Goal: Task Accomplishment & Management: Use online tool/utility

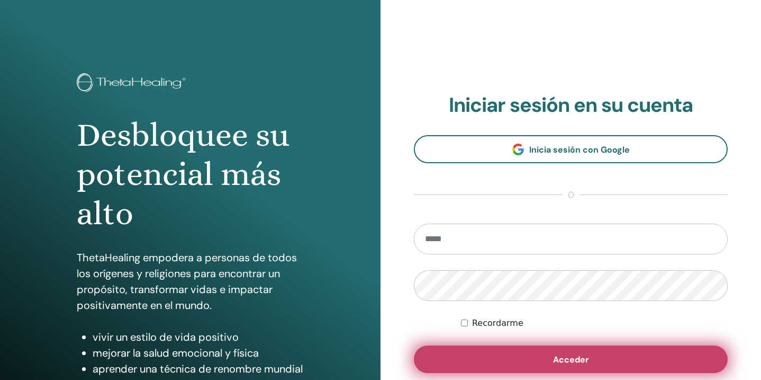
type input "**********"
click at [566, 361] on span "Acceder" at bounding box center [571, 359] width 36 height 11
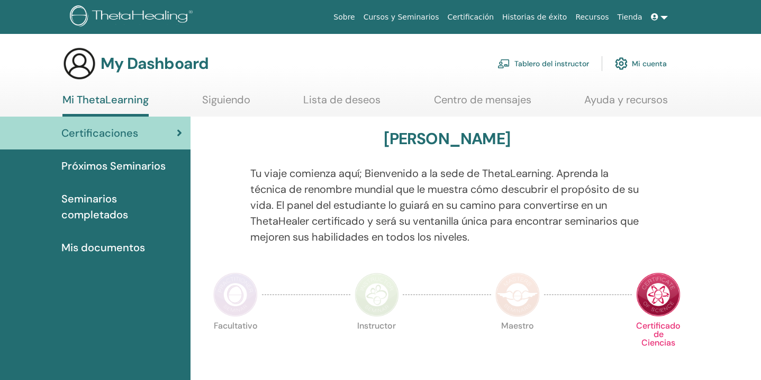
click at [547, 64] on link "Tablero del instructor" at bounding box center [544, 63] width 92 height 23
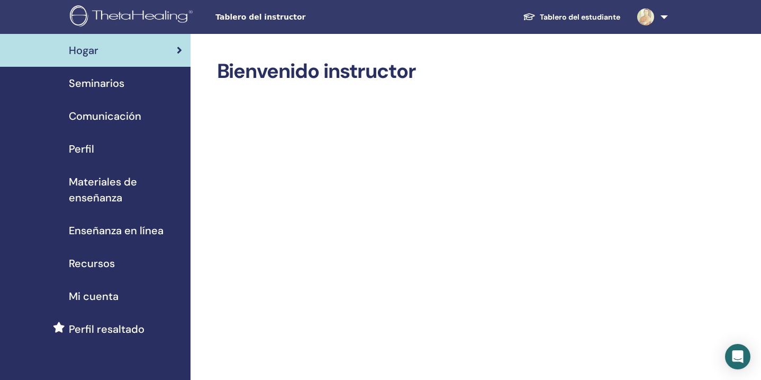
click at [561, 17] on link "Tablero del estudiante" at bounding box center [572, 17] width 114 height 20
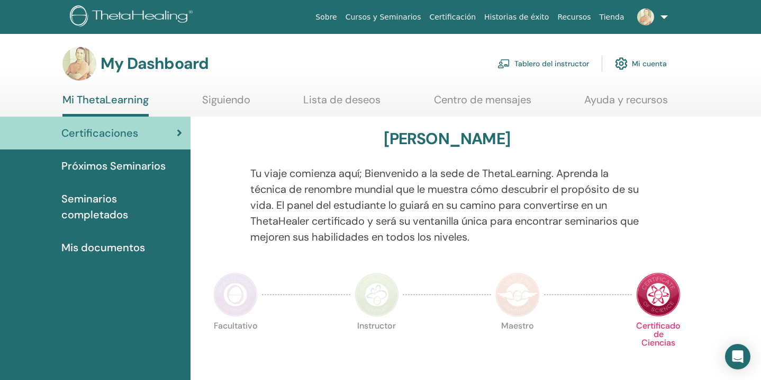
click at [543, 63] on link "Tablero del instructor" at bounding box center [544, 63] width 92 height 23
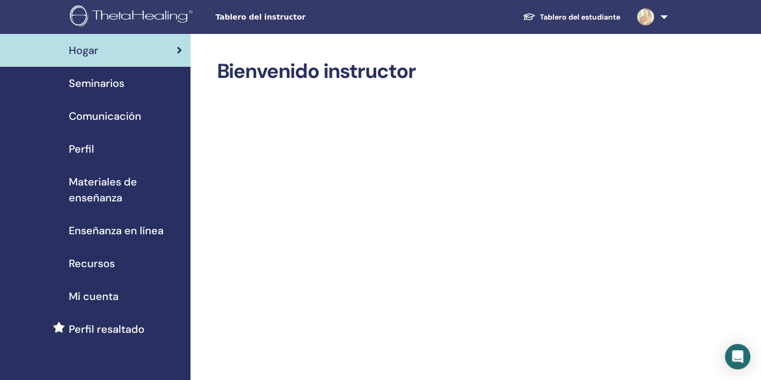
click at [102, 85] on span "Seminarios" at bounding box center [97, 83] width 56 height 16
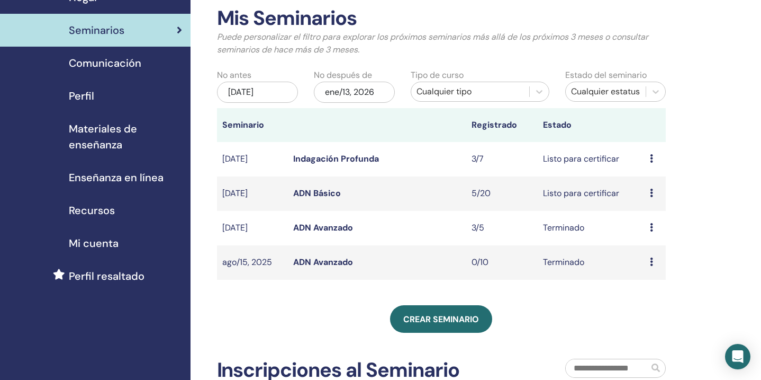
scroll to position [54, 0]
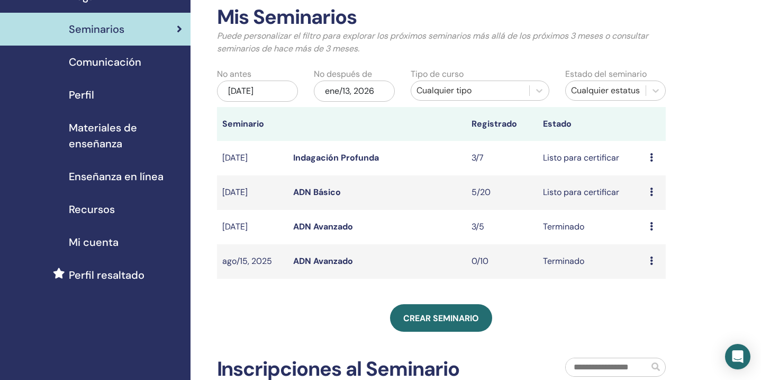
click at [652, 192] on icon at bounding box center [651, 191] width 3 height 8
click at [644, 230] on link "asistentes" at bounding box center [650, 232] width 40 height 11
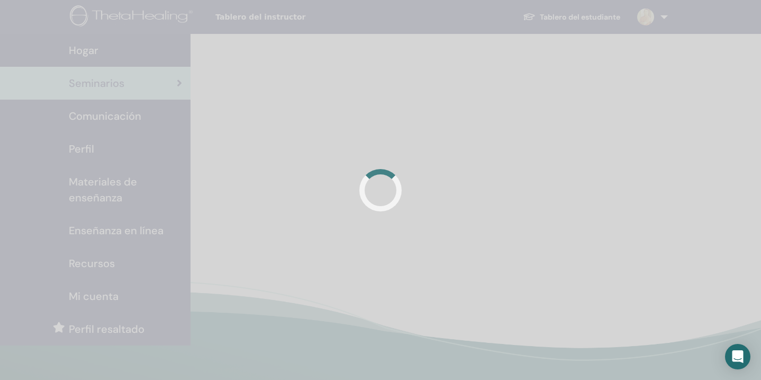
scroll to position [53, 0]
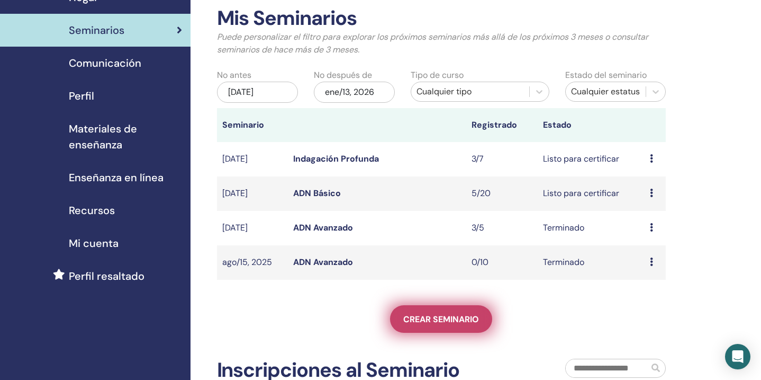
click at [443, 321] on span "Crear seminario" at bounding box center [441, 318] width 76 height 11
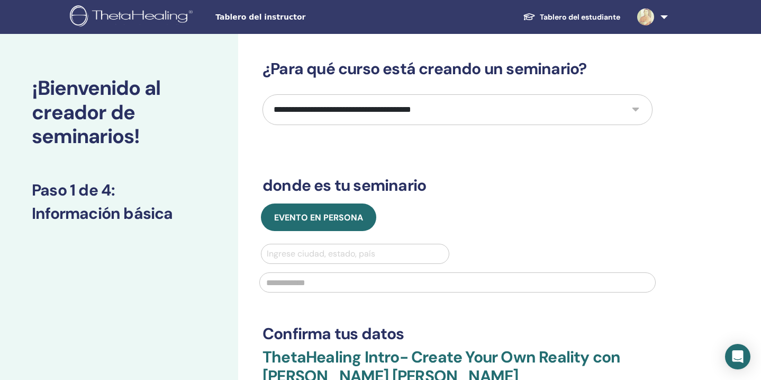
click at [400, 109] on select "**********" at bounding box center [458, 109] width 390 height 31
select select "****"
click at [263, 94] on select "**********" at bounding box center [458, 109] width 390 height 31
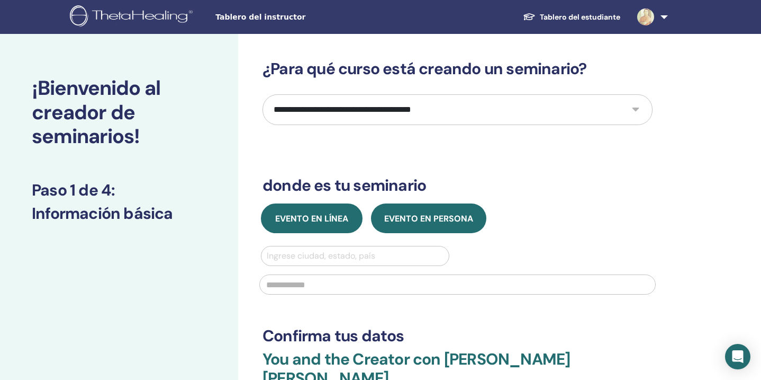
click at [327, 220] on span "Evento en línea" at bounding box center [311, 218] width 73 height 11
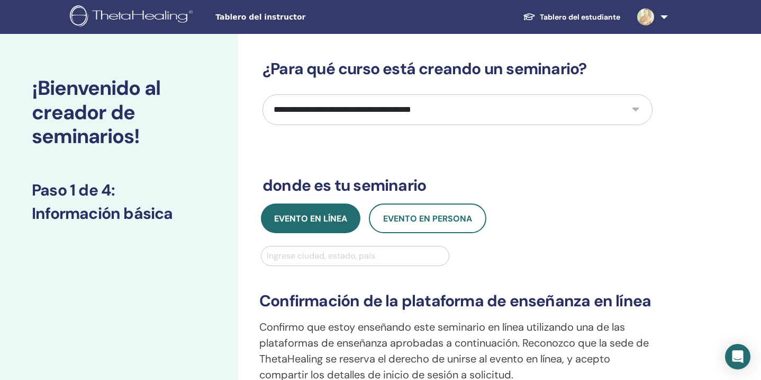
click at [326, 257] on div at bounding box center [355, 255] width 177 height 15
type input "********"
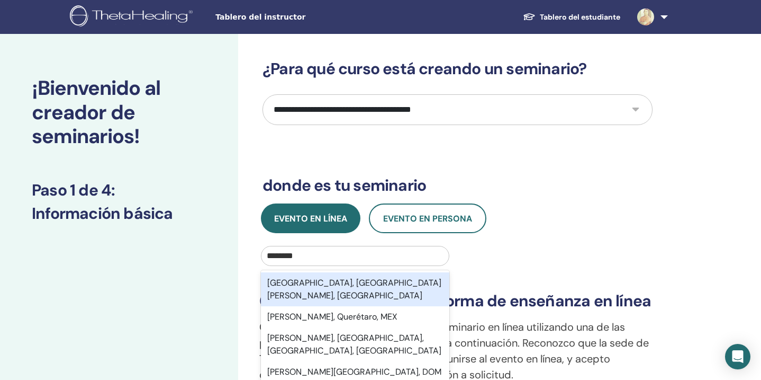
click at [360, 283] on div "[GEOGRAPHIC_DATA], [GEOGRAPHIC_DATA][PERSON_NAME], [GEOGRAPHIC_DATA]" at bounding box center [355, 289] width 188 height 34
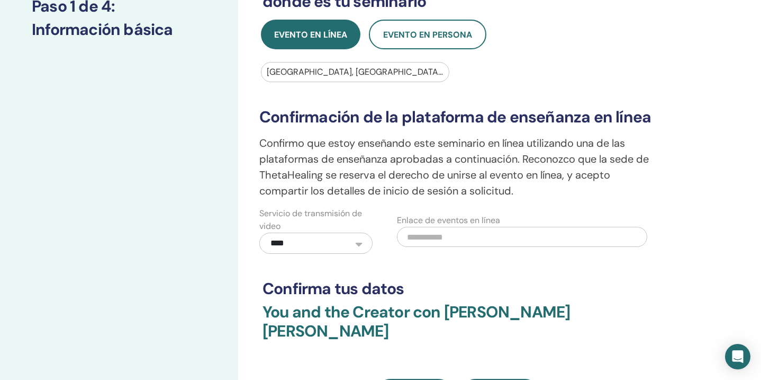
scroll to position [186, 0]
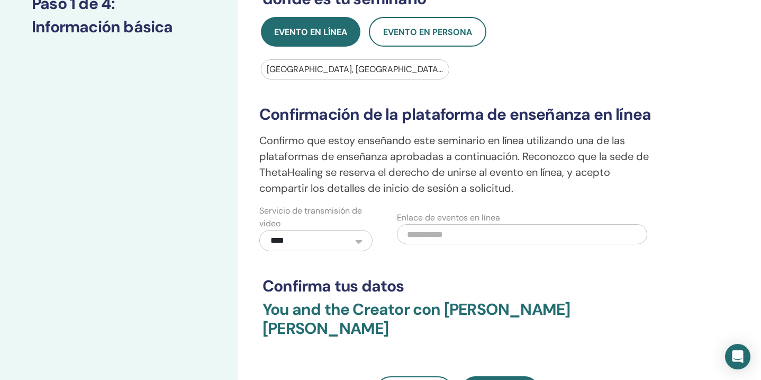
click at [454, 237] on input "text" at bounding box center [522, 234] width 250 height 20
paste input "**********"
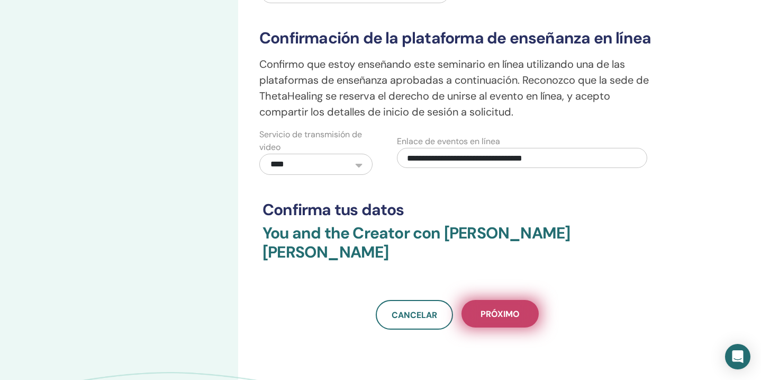
type input "**********"
click at [501, 308] on span "próximo" at bounding box center [500, 313] width 39 height 11
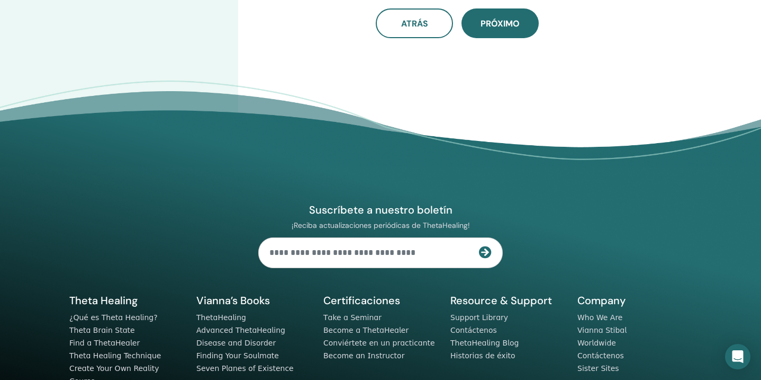
scroll to position [0, 0]
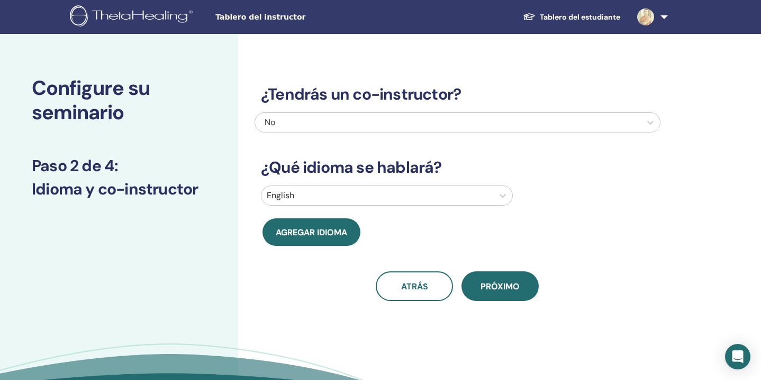
click at [413, 119] on div "No" at bounding box center [419, 122] width 309 height 13
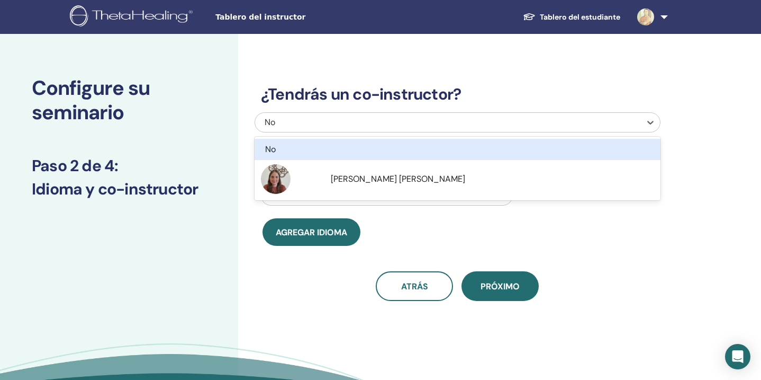
click at [388, 146] on div "No" at bounding box center [426, 149] width 323 height 13
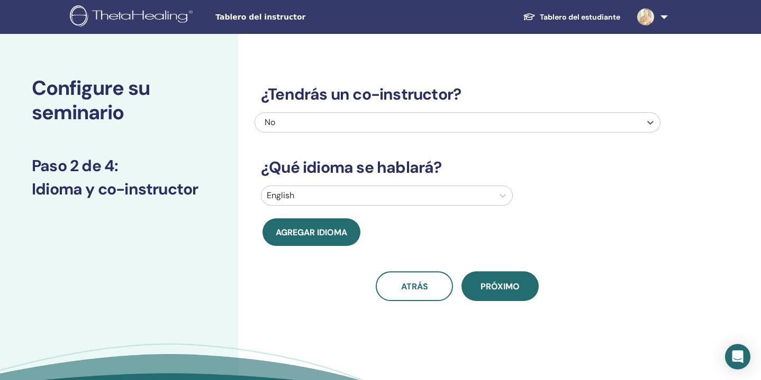
click at [376, 123] on div "No" at bounding box center [419, 122] width 309 height 13
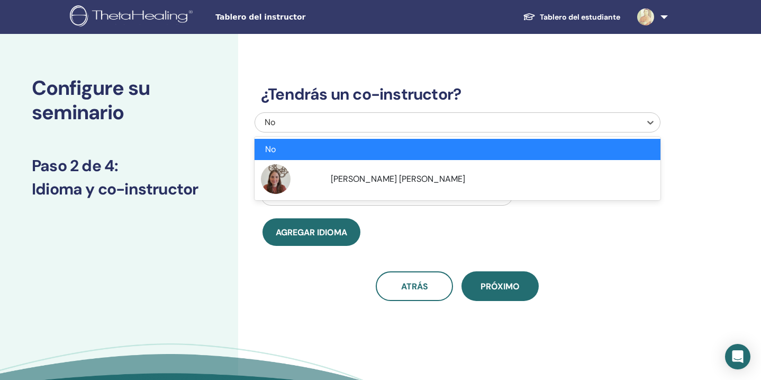
click at [376, 123] on div "No" at bounding box center [419, 122] width 309 height 13
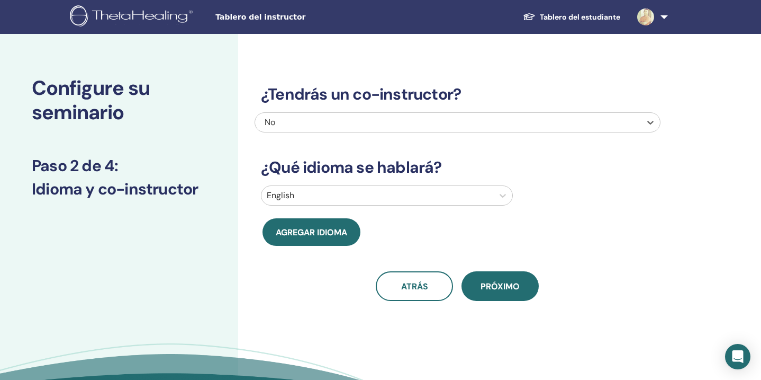
click at [359, 198] on div at bounding box center [377, 195] width 221 height 15
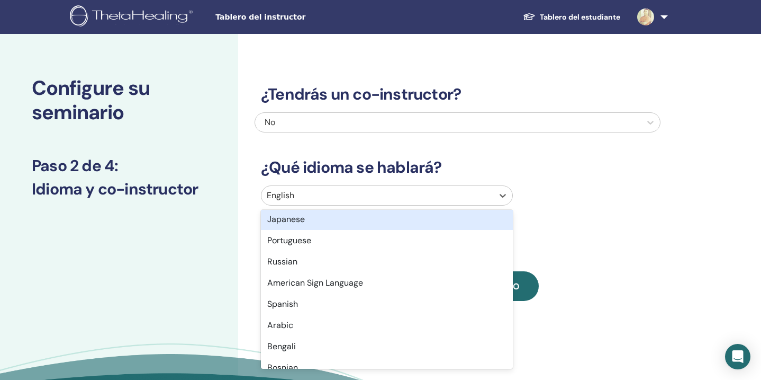
scroll to position [98, 0]
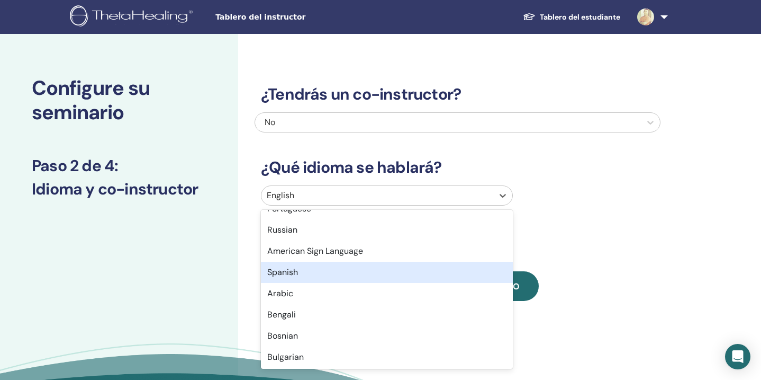
click at [328, 269] on div "Spanish" at bounding box center [387, 272] width 252 height 21
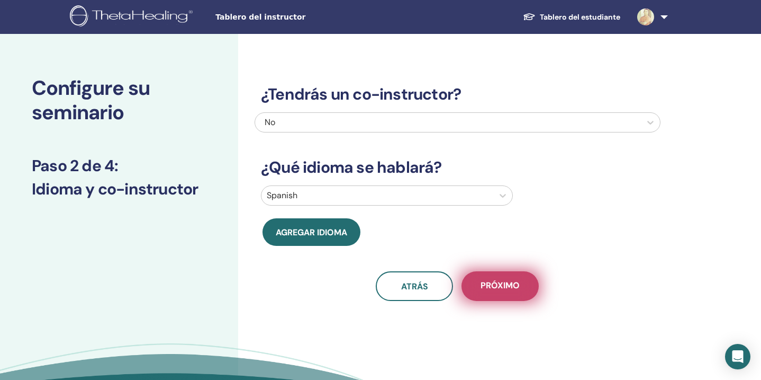
click at [519, 291] on span "próximo" at bounding box center [500, 286] width 39 height 13
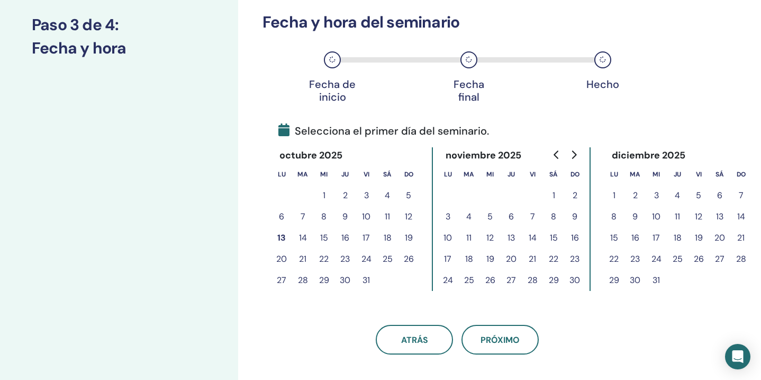
scroll to position [142, 0]
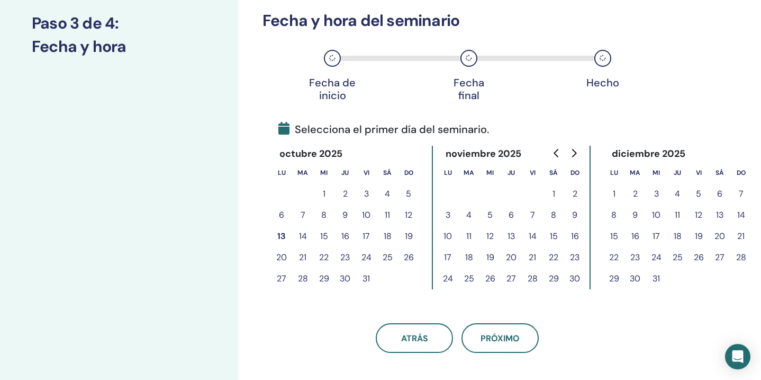
click at [386, 237] on button "18" at bounding box center [387, 236] width 21 height 21
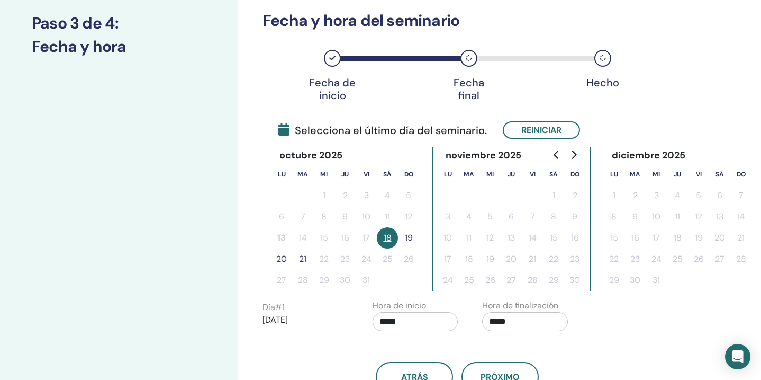
click at [410, 239] on button "19" at bounding box center [408, 237] width 21 height 21
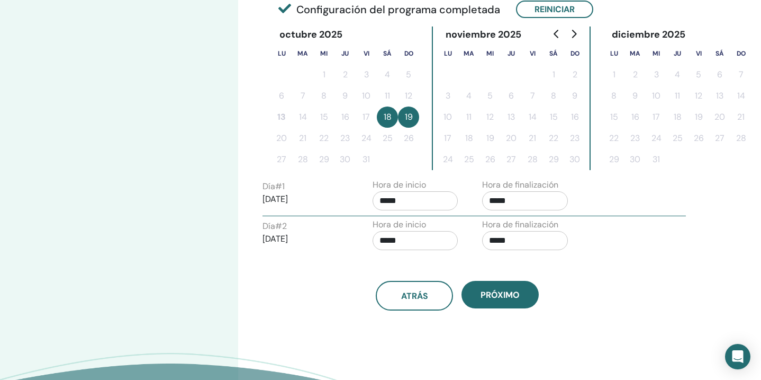
scroll to position [269, 0]
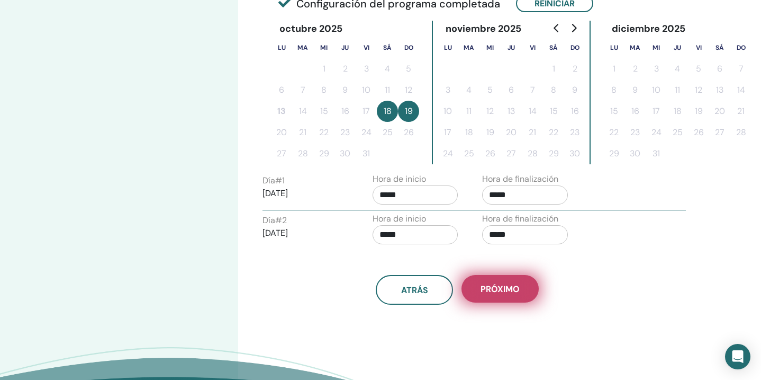
click at [500, 289] on span "próximo" at bounding box center [500, 288] width 39 height 11
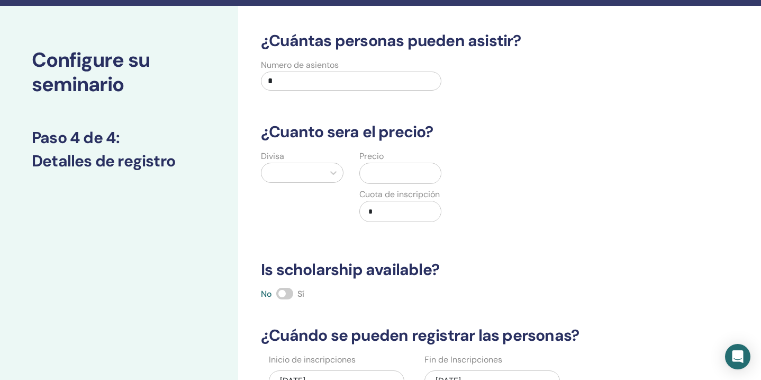
scroll to position [0, 0]
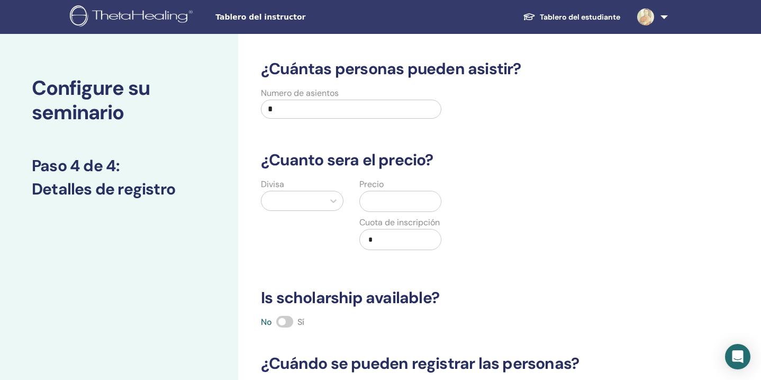
click at [355, 113] on input "*" at bounding box center [351, 109] width 181 height 19
type input "**"
click at [332, 199] on icon at bounding box center [333, 200] width 11 height 11
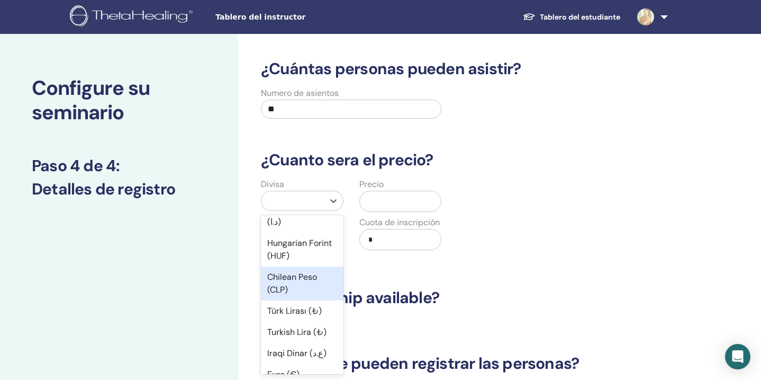
scroll to position [752, 0]
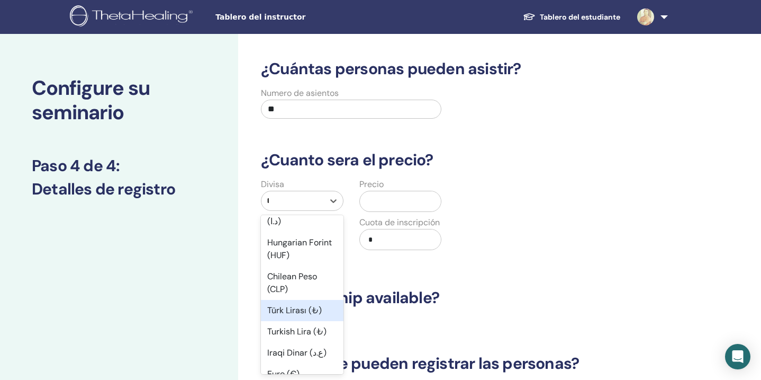
type input "**"
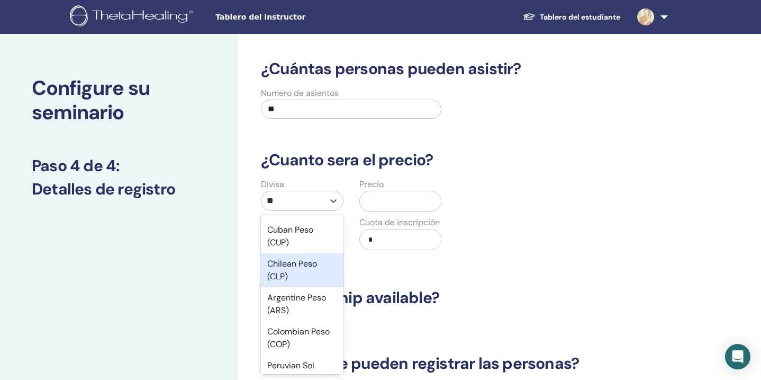
click at [300, 265] on div "Chilean Peso (CLP)" at bounding box center [302, 270] width 83 height 34
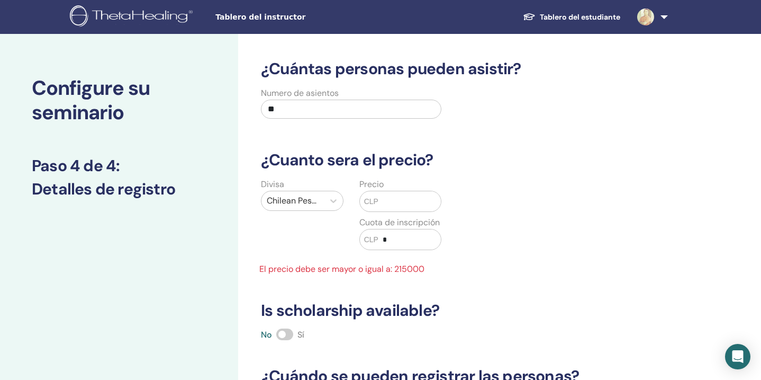
click at [400, 201] on input "text" at bounding box center [410, 201] width 62 height 20
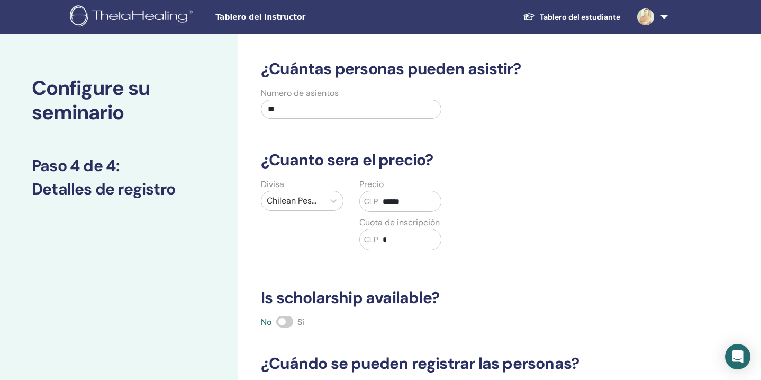
type input "******"
click at [415, 242] on input "*" at bounding box center [410, 239] width 62 height 20
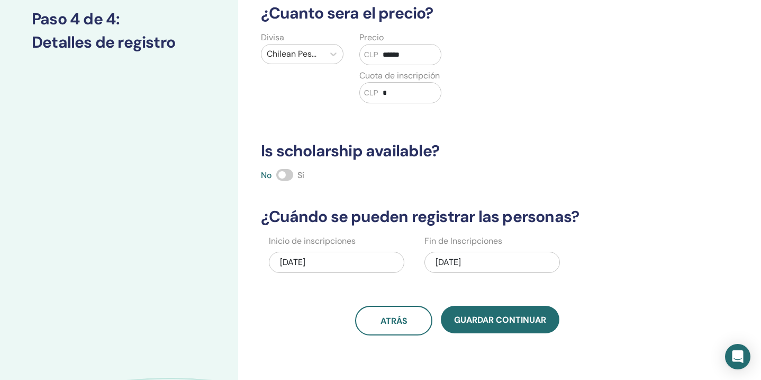
scroll to position [149, 0]
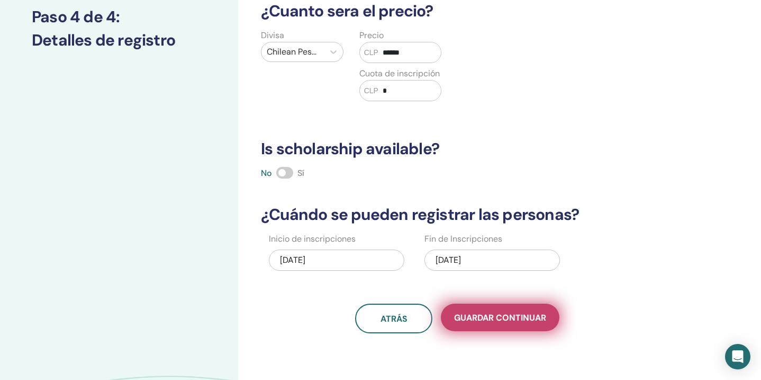
click at [498, 322] on span "Guardar Continuar" at bounding box center [500, 317] width 92 height 11
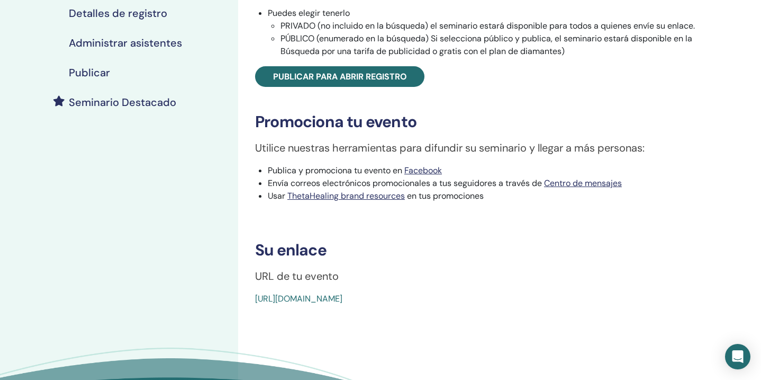
scroll to position [219, 0]
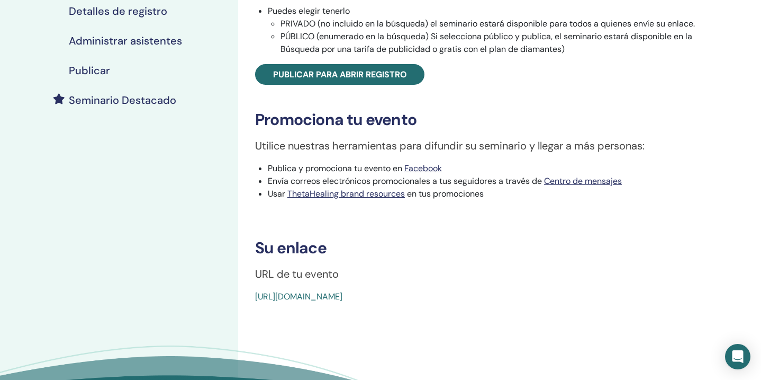
click at [508, 296] on div "[URL][DOMAIN_NAME]" at bounding box center [452, 296] width 395 height 13
copy body "[URL][DOMAIN_NAME]"
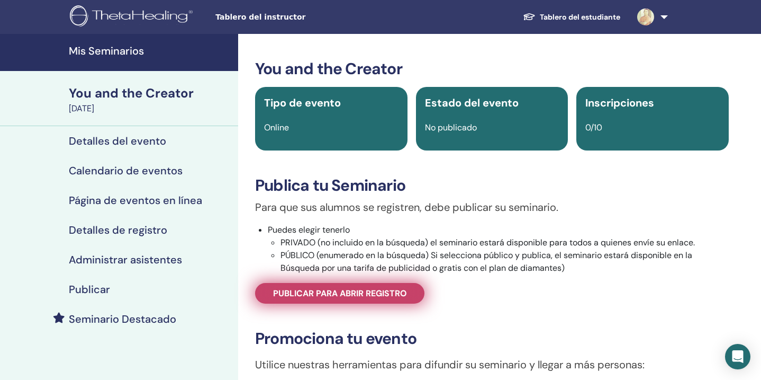
click at [390, 296] on span "Publicar para abrir registro" at bounding box center [340, 292] width 134 height 11
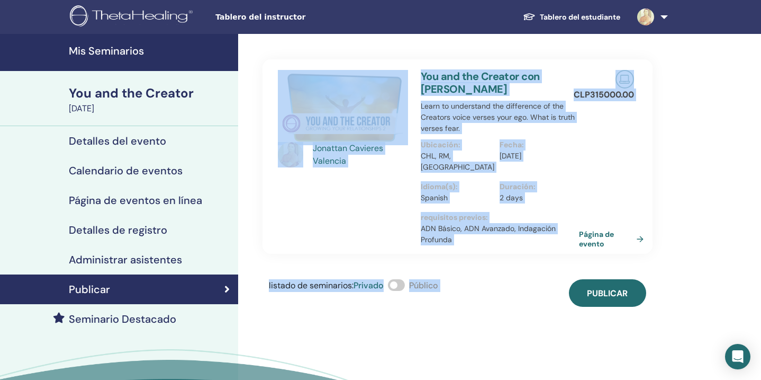
click at [479, 322] on div "[PERSON_NAME] Valencia You and the Creator con [PERSON_NAME] Learn to understan…" at bounding box center [492, 244] width 508 height 421
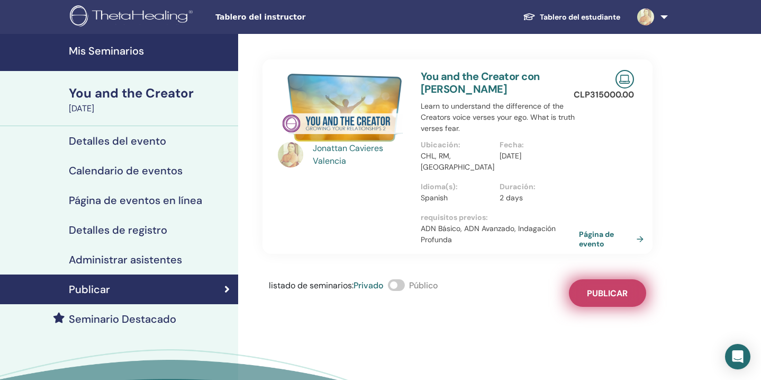
click at [612, 287] on span "Publicar" at bounding box center [607, 292] width 41 height 11
